Goal: Task Accomplishment & Management: Use online tool/utility

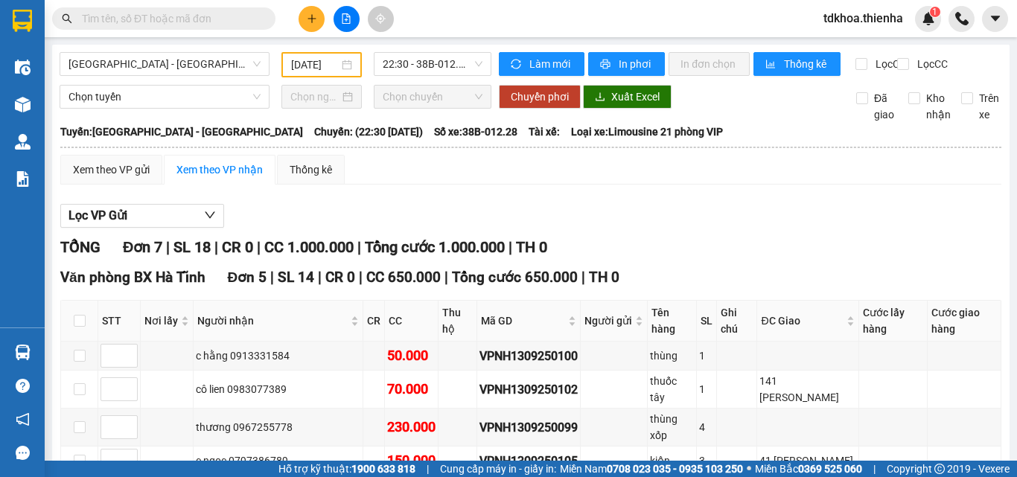
scroll to position [149, 0]
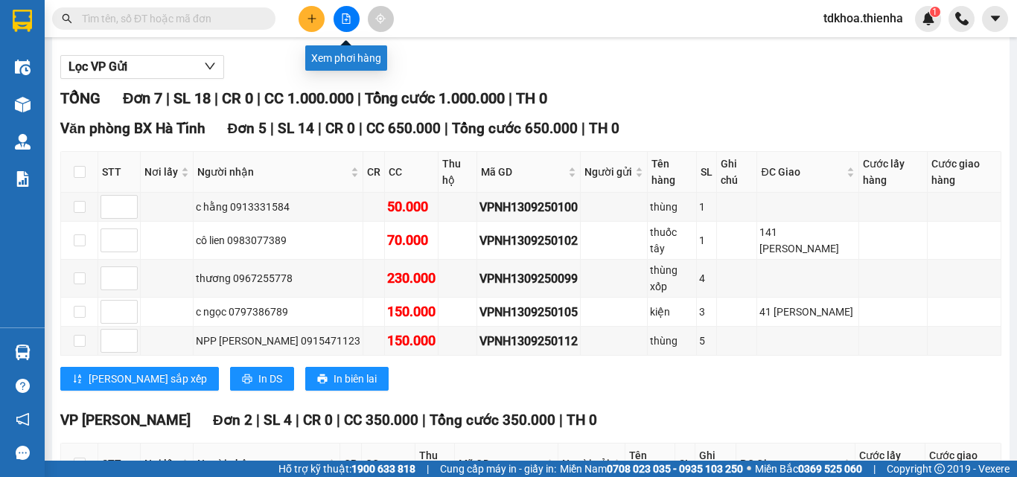
click at [340, 21] on button at bounding box center [347, 19] width 26 height 26
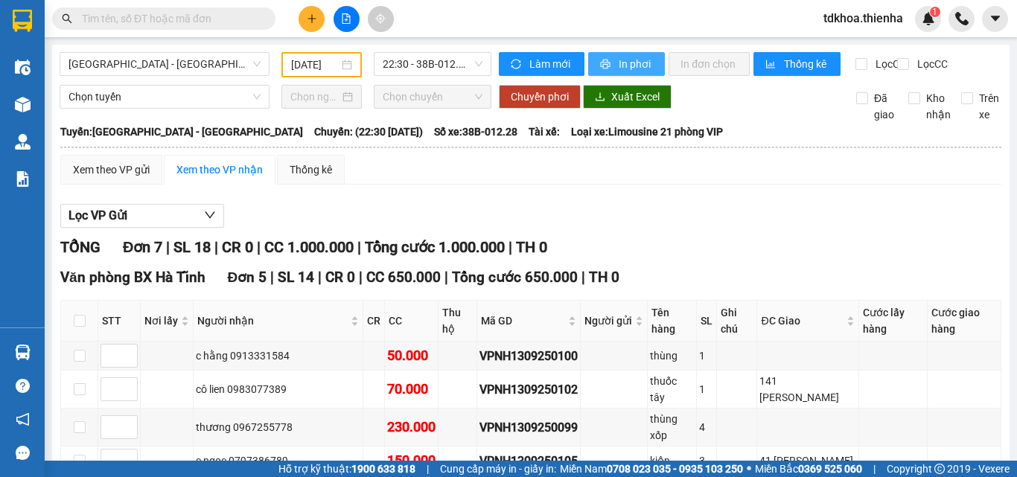
click at [619, 62] on span "In phơi" at bounding box center [636, 64] width 34 height 16
drag, startPoint x: 928, startPoint y: 331, endPoint x: 909, endPoint y: 291, distance: 44.6
click at [930, 325] on th "Cước giao hàng" at bounding box center [965, 321] width 74 height 41
click at [391, 59] on span "22:30 - 38B-012.28" at bounding box center [433, 64] width 100 height 22
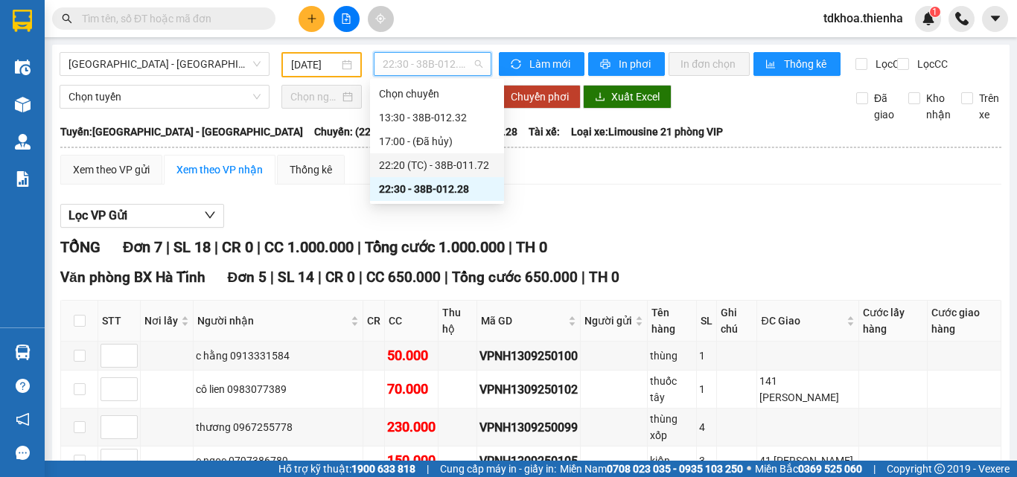
click at [396, 162] on div "22:20 (TC) - 38B-011.72" at bounding box center [437, 165] width 116 height 16
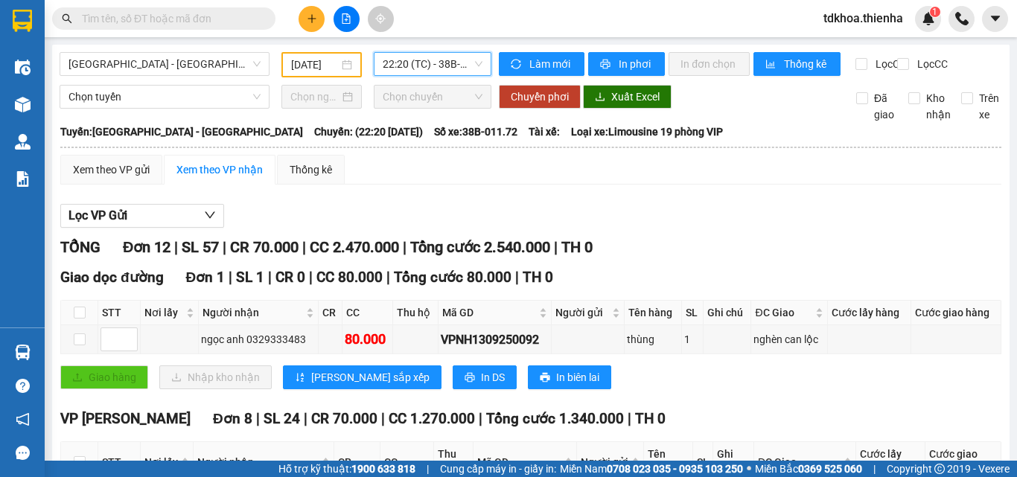
click at [422, 63] on span "22:20 (TC) - 38B-011.72" at bounding box center [433, 64] width 100 height 22
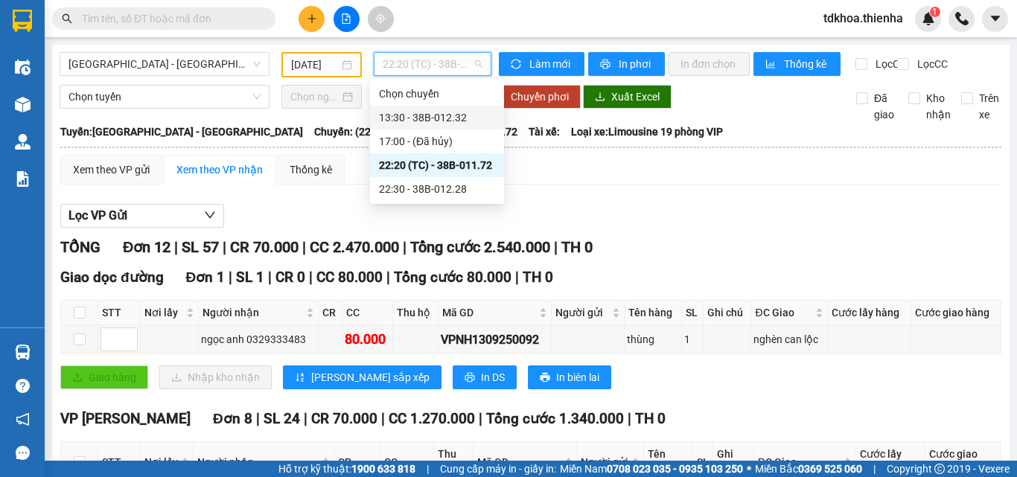
click at [415, 113] on div "13:30 - 38B-012.32" at bounding box center [437, 117] width 116 height 16
